Goal: Transaction & Acquisition: Purchase product/service

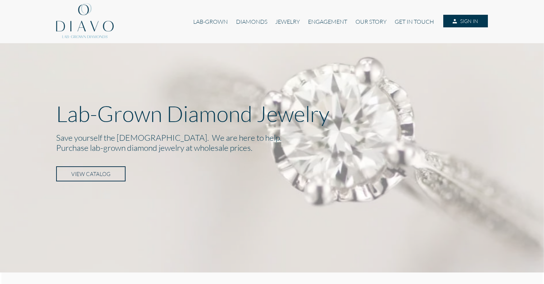
click at [108, 170] on link "VIEW CATALOG" at bounding box center [90, 173] width 69 height 15
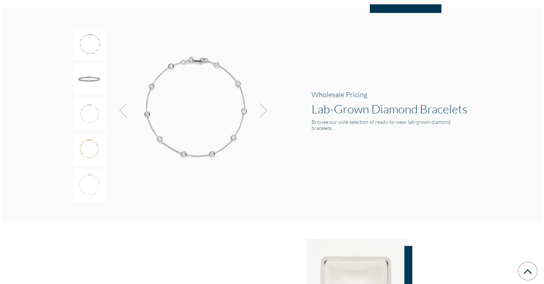
scroll to position [1157, 0]
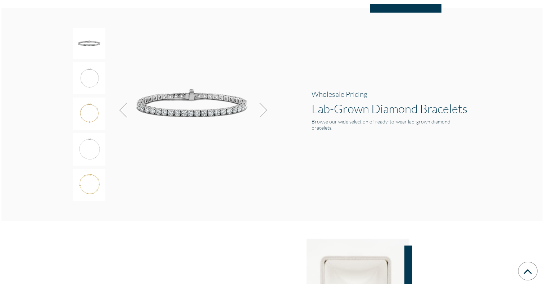
click at [264, 106] on img at bounding box center [260, 109] width 19 height 19
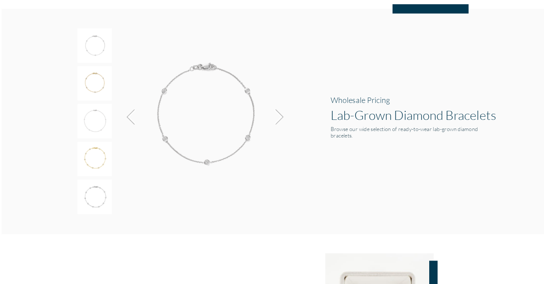
click at [266, 108] on img at bounding box center [260, 109] width 19 height 19
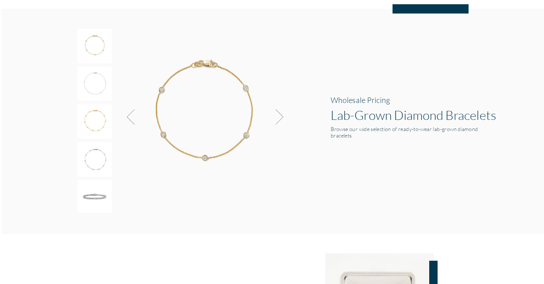
click at [266, 108] on img at bounding box center [260, 109] width 19 height 19
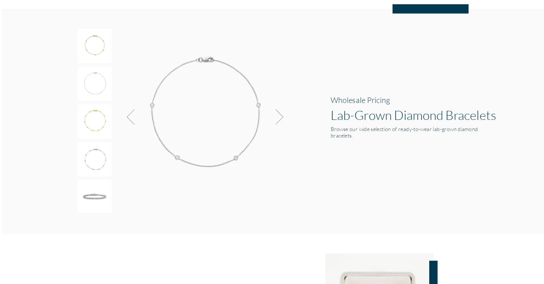
click at [266, 108] on img at bounding box center [260, 109] width 19 height 19
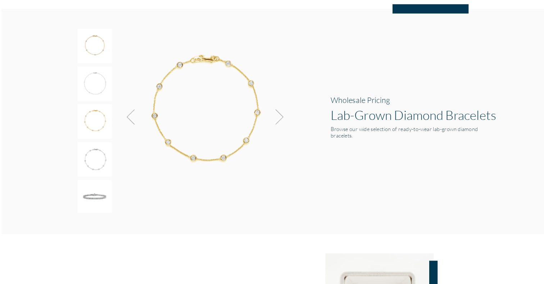
click at [266, 108] on img at bounding box center [260, 109] width 19 height 19
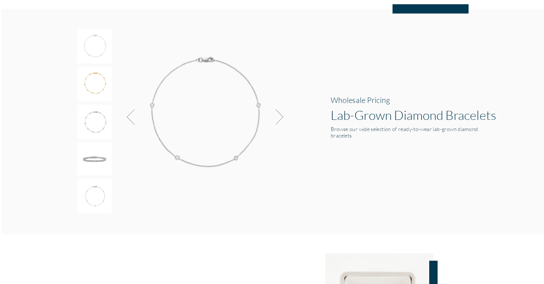
click at [266, 108] on img at bounding box center [260, 109] width 19 height 19
